Goal: Information Seeking & Learning: Learn about a topic

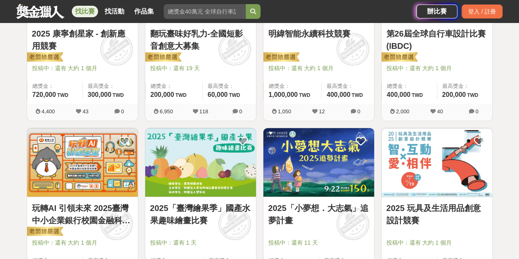
scroll to position [656, 0]
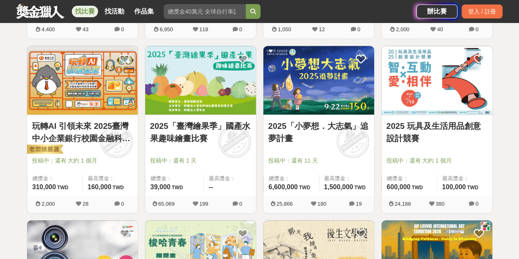
click at [422, 125] on link "2025 玩具及生活用品創意設計競賽" at bounding box center [436, 132] width 101 height 25
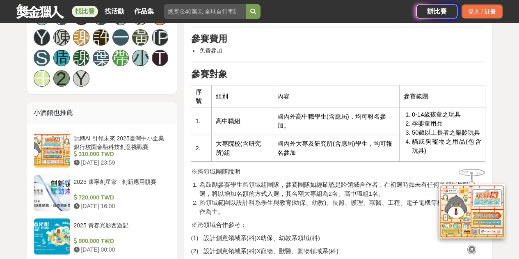
scroll to position [615, 0]
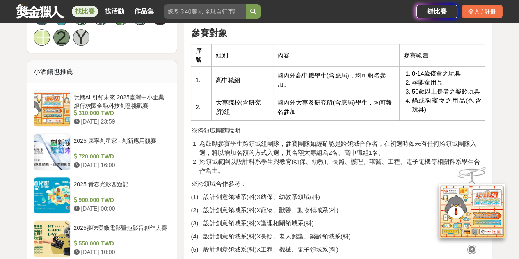
click at [471, 244] on icon at bounding box center [471, 248] width 9 height 9
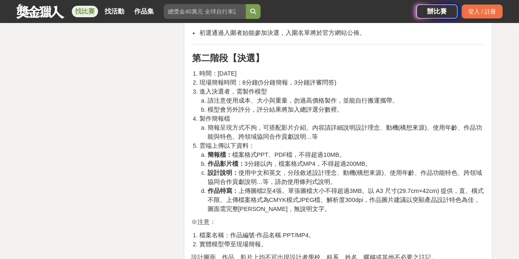
scroll to position [1271, 0]
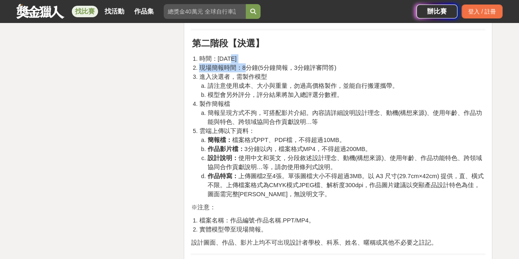
drag, startPoint x: 231, startPoint y: 57, endPoint x: 243, endPoint y: 63, distance: 13.2
click at [243, 63] on ol "時間：[DATE] 現場簡報時間：8分鐘(5分鐘簡報，3分鐘評審問答) 進入決選者，需製作模型 請注意使用成本、大小與重量，勿過高價格製作，並能自行搬運攜帶。…" at bounding box center [338, 126] width 294 height 144
click at [256, 75] on span "進入決選者，需製作模型" at bounding box center [233, 76] width 68 height 7
drag, startPoint x: 278, startPoint y: 39, endPoint x: 278, endPoint y: 44, distance: 5.3
click at [279, 44] on p "第二階段【決選】" at bounding box center [338, 43] width 293 height 14
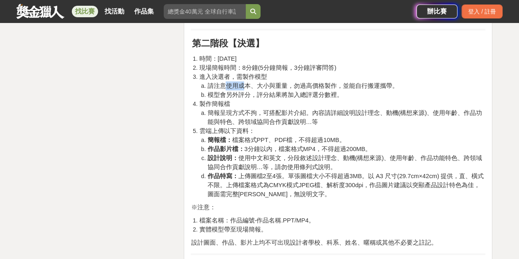
drag, startPoint x: 224, startPoint y: 89, endPoint x: 241, endPoint y: 86, distance: 17.2
click at [241, 86] on span "請注意使用成本、大小與重量，勿過高價格製作，並能自行搬運攜帶。" at bounding box center [302, 85] width 191 height 7
drag, startPoint x: 234, startPoint y: 78, endPoint x: 273, endPoint y: 70, distance: 38.9
click at [272, 70] on ol "時間：[DATE] 現場簡報時間：8分鐘(5分鐘簡報，3分鐘評審問答) 進入決選者，需製作模型 請注意使用成本、大小與重量，勿過高價格製作，並能自行搬運攜帶。…" at bounding box center [338, 126] width 294 height 144
click at [289, 71] on span "現場簡報時間：8分鐘(5分鐘簡報，3分鐘評審問答)" at bounding box center [267, 67] width 137 height 7
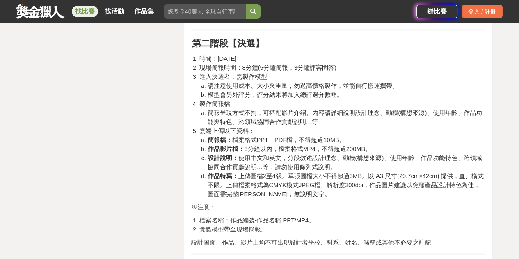
scroll to position [1312, 0]
